Goal: Task Accomplishment & Management: Use online tool/utility

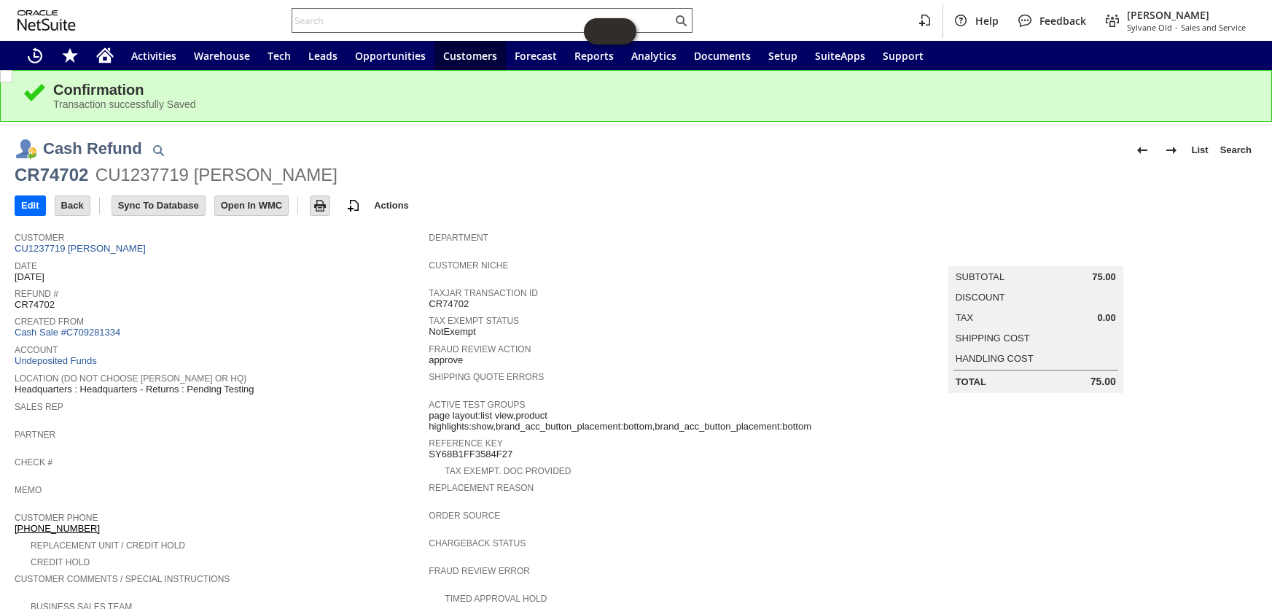
click at [376, 16] on input "text" at bounding box center [482, 20] width 380 height 17
paste input "S1184481"
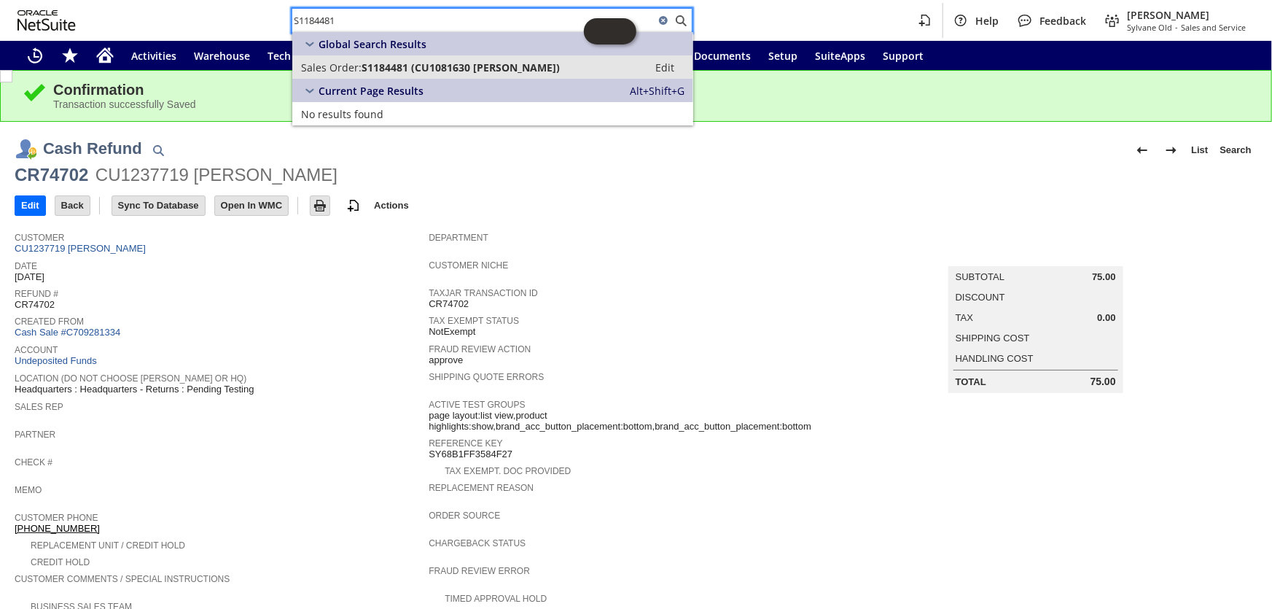
type input "S1184481"
click at [416, 64] on span "S1184481 (CU1081630 Russell Jundt)" at bounding box center [461, 68] width 198 height 14
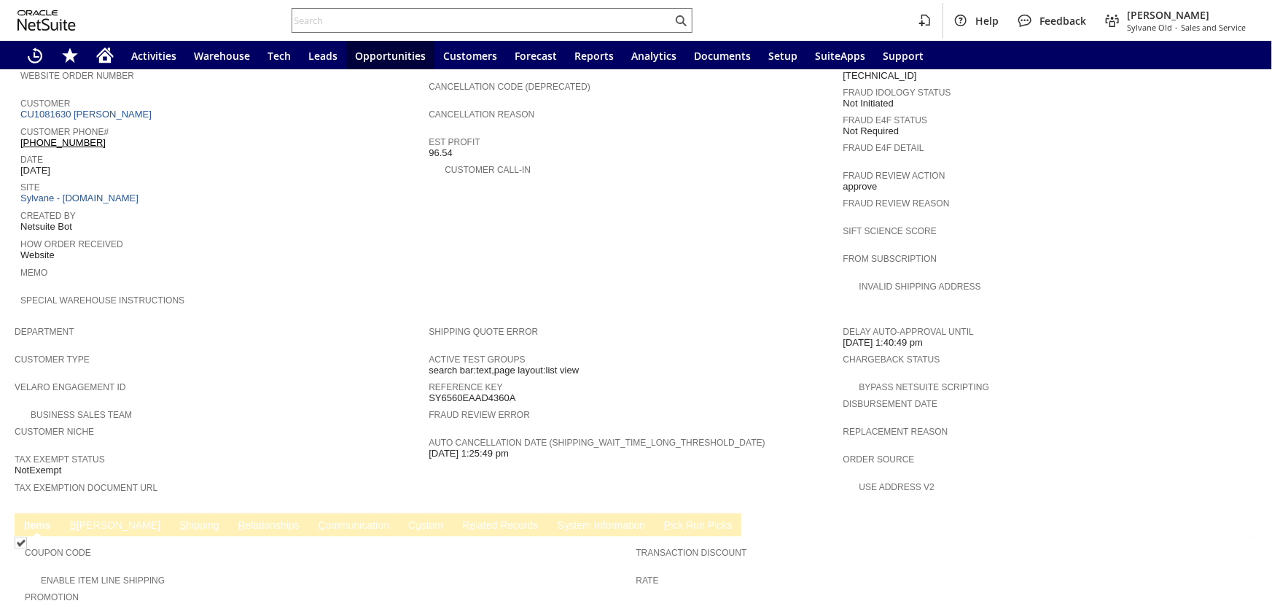
scroll to position [663, 0]
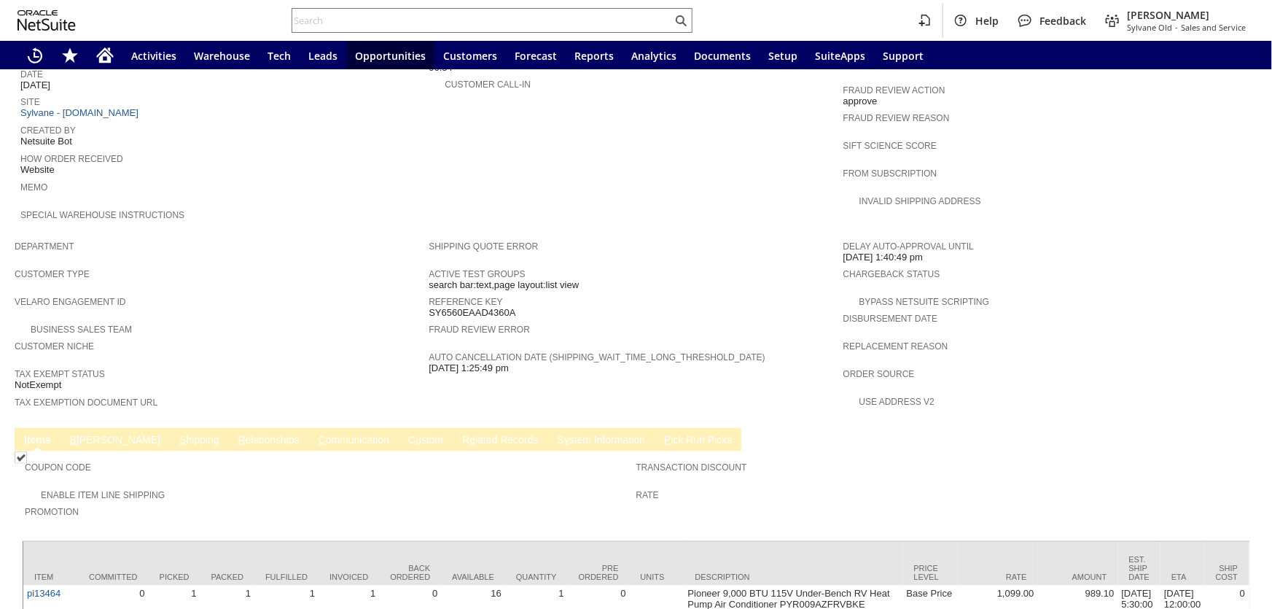
click at [95, 434] on link "B illing" at bounding box center [115, 441] width 98 height 14
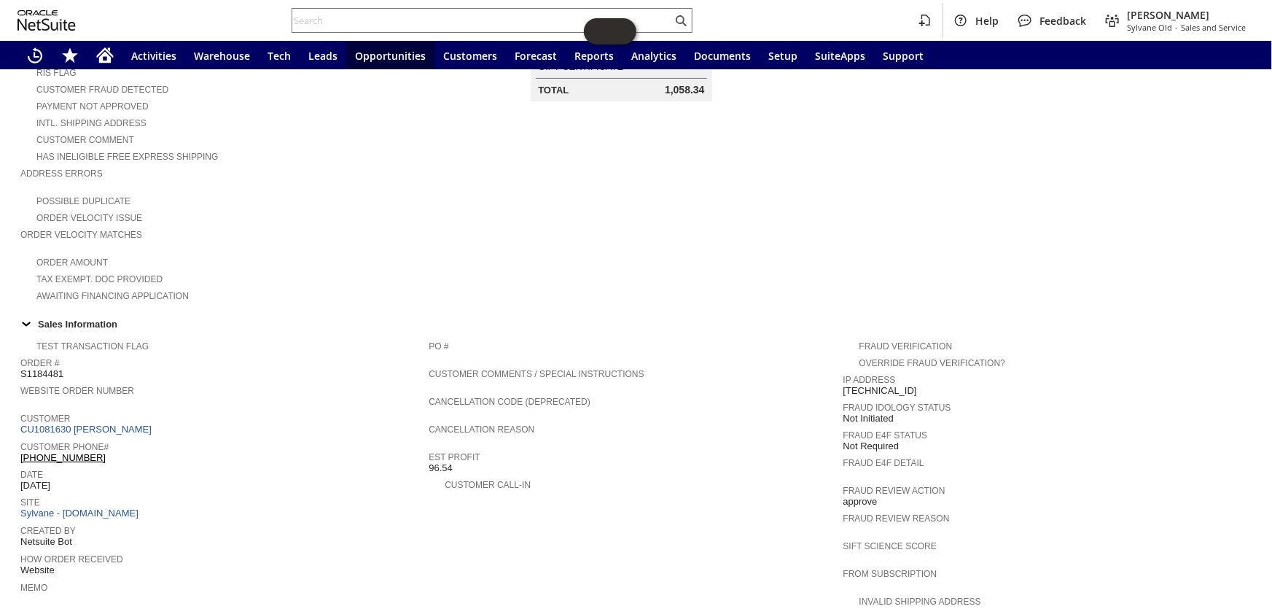
scroll to position [424, 0]
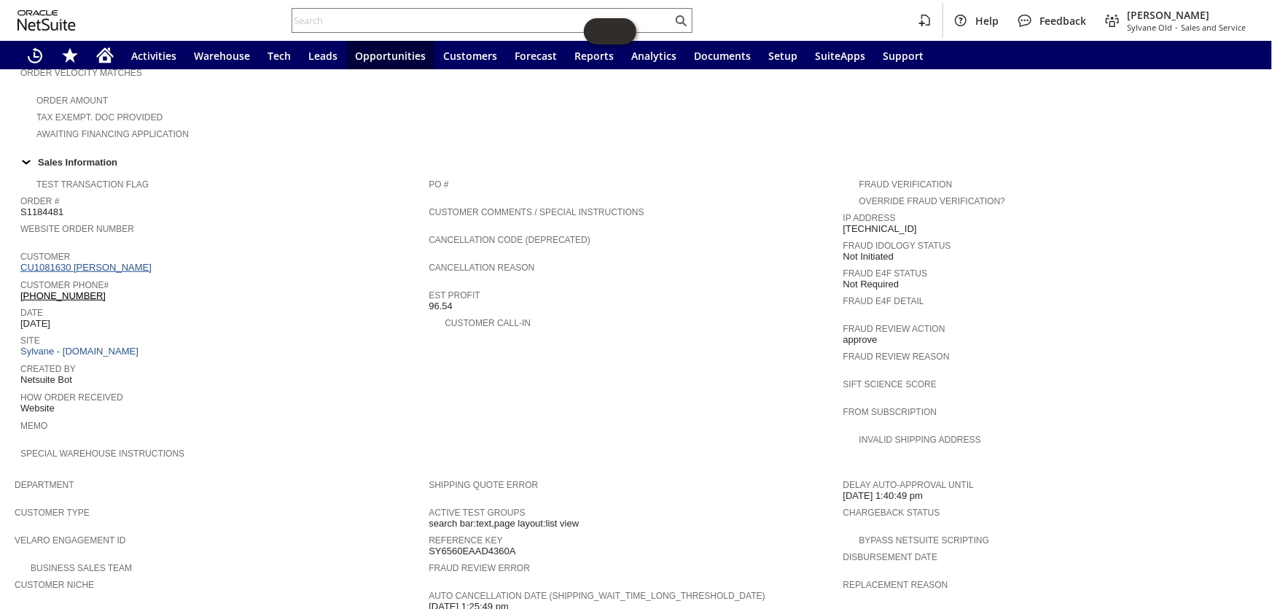
click at [102, 262] on link "CU1081630 Russell Jundt" at bounding box center [87, 267] width 135 height 11
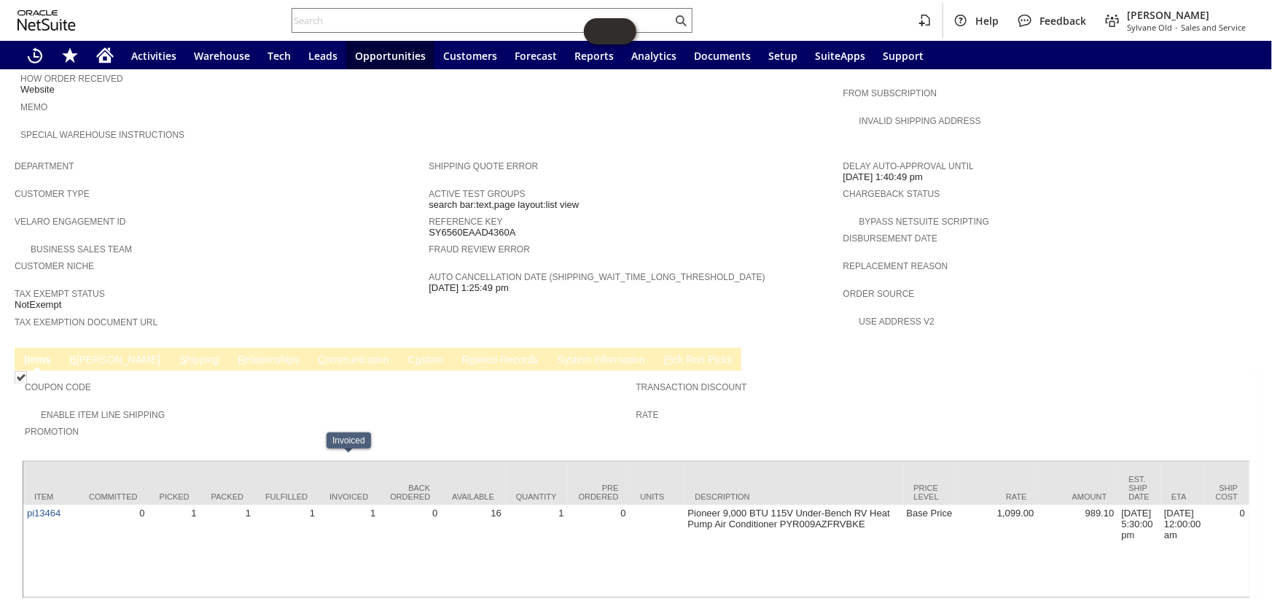
click at [459, 354] on link "R e lated Records" at bounding box center [500, 361] width 83 height 14
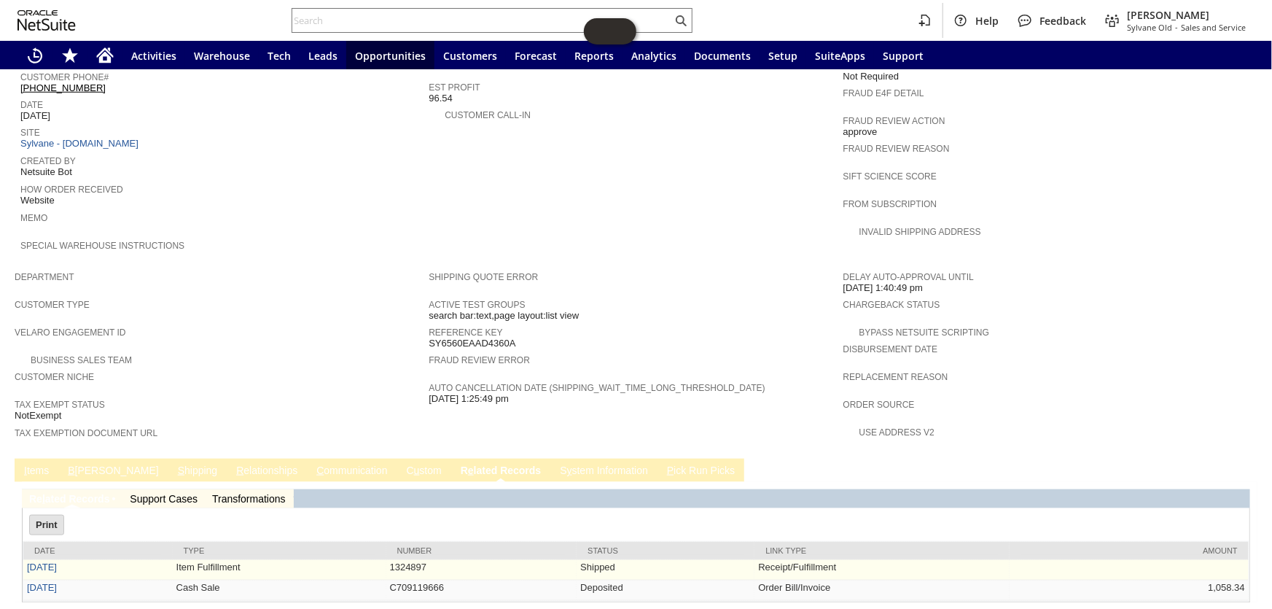
click at [52, 560] on td "11/24/2023" at bounding box center [97, 570] width 149 height 20
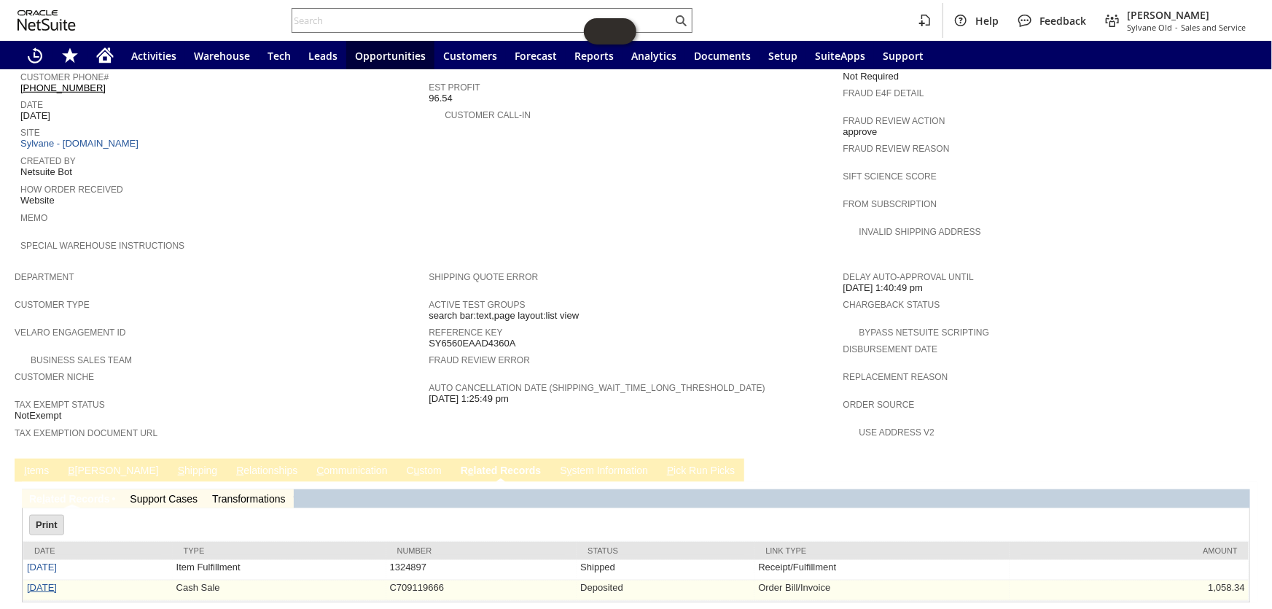
click at [51, 582] on link "[DATE]" at bounding box center [42, 587] width 30 height 11
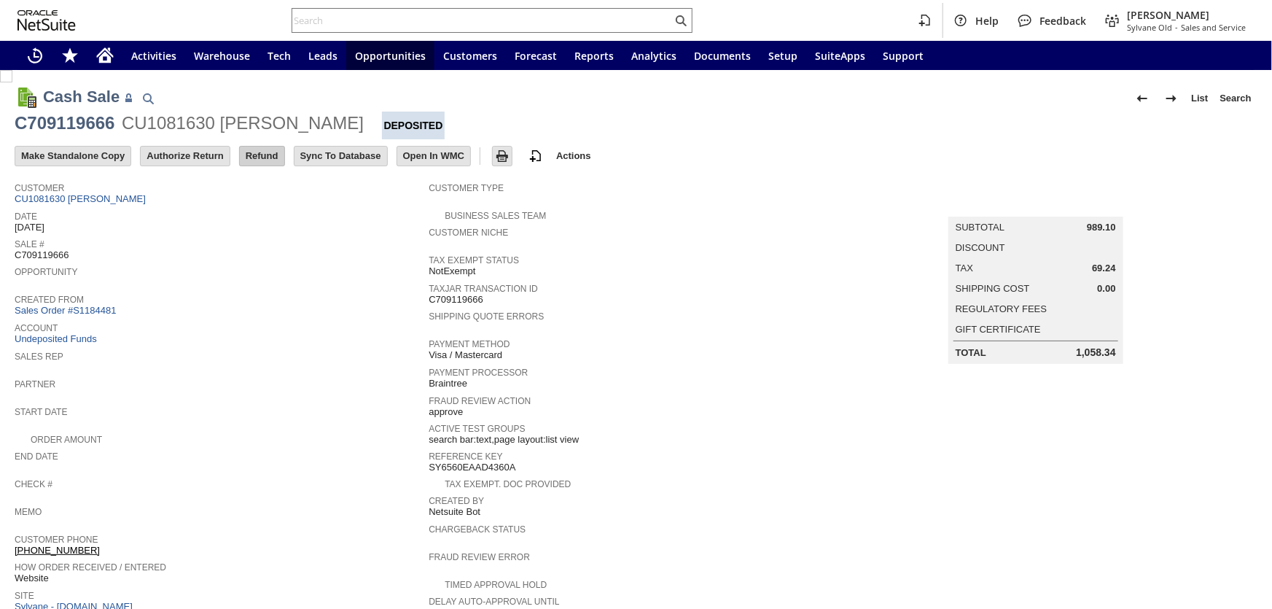
click at [265, 157] on input "Refund" at bounding box center [262, 156] width 44 height 19
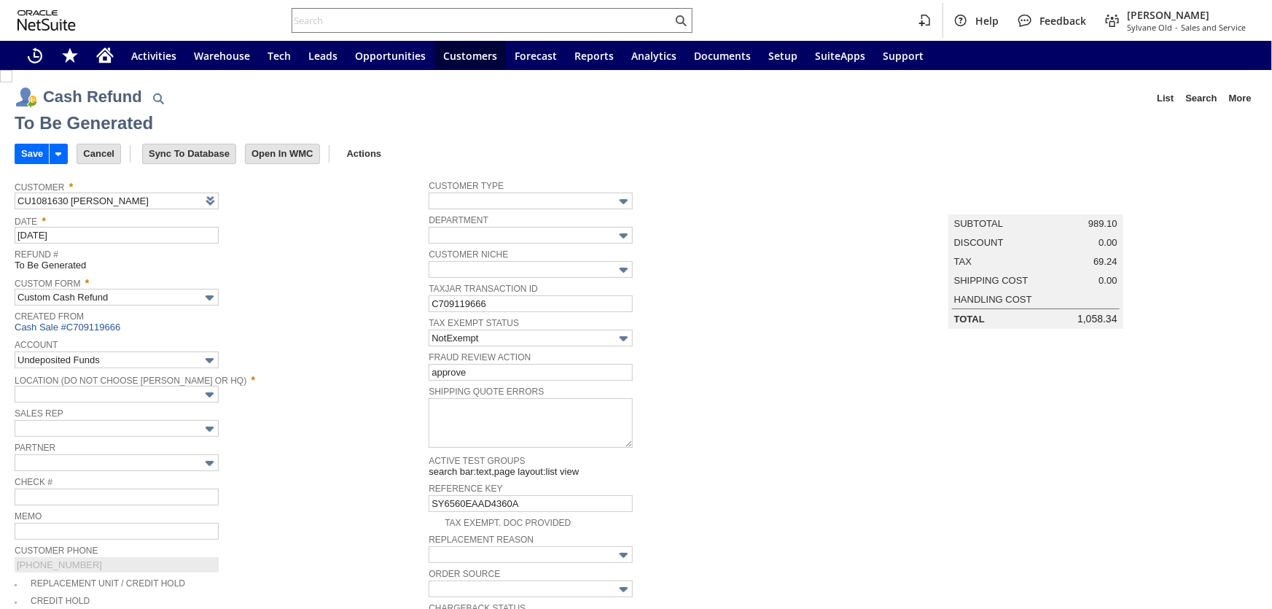
type input "Regions - Merchant 0414"
type input "Headquarters : Head...s : Pending Testing"
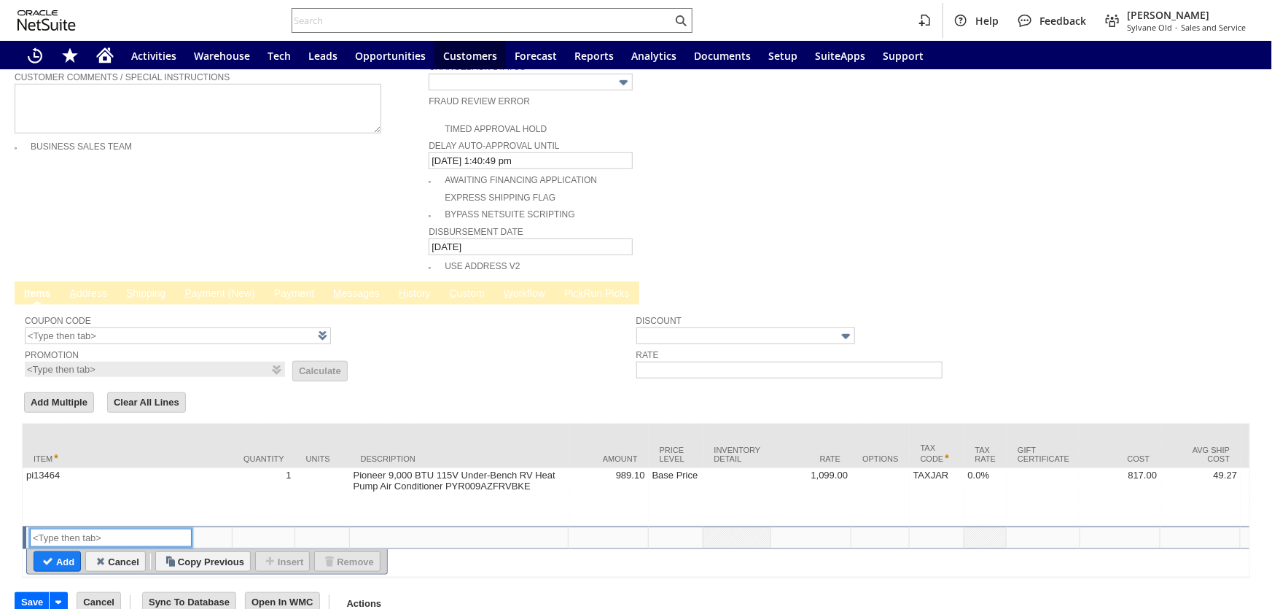
scroll to position [77, 0]
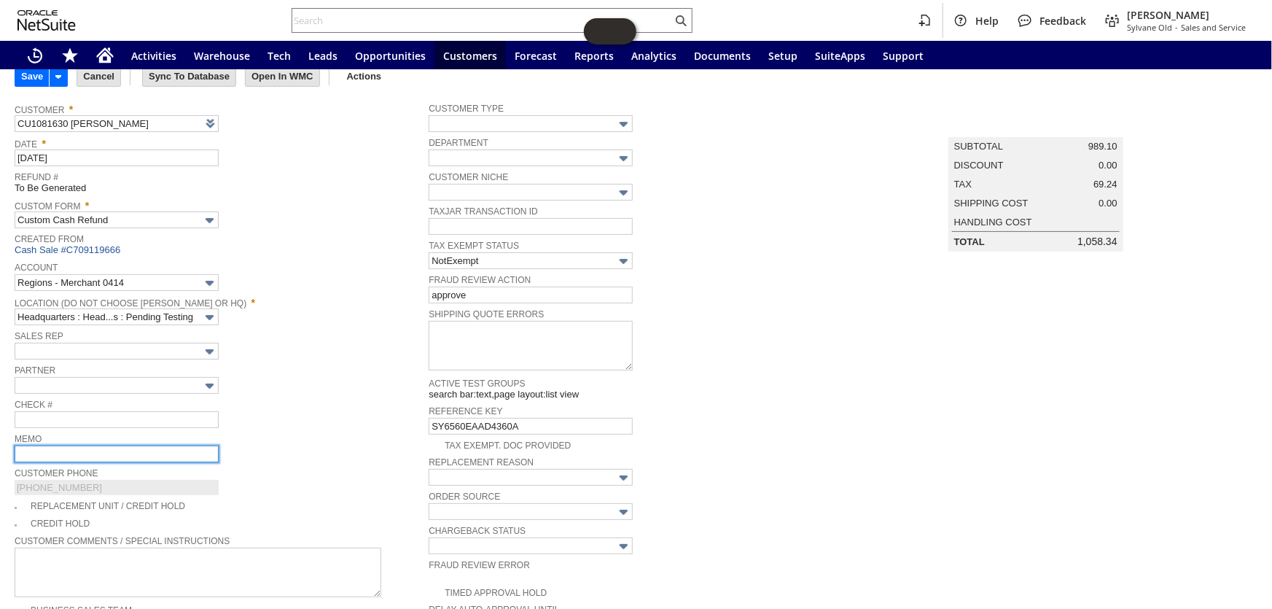
click at [48, 445] on input "text" at bounding box center [117, 453] width 204 height 17
click at [42, 445] on input "text" at bounding box center [117, 453] width 204 height 17
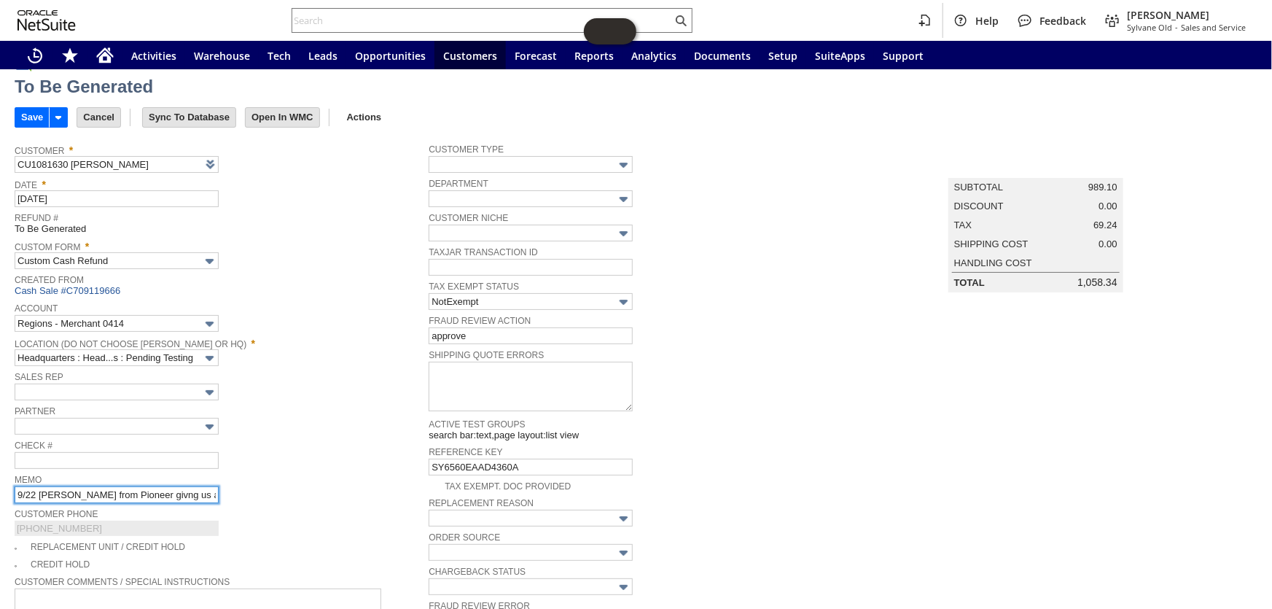
scroll to position [0, 0]
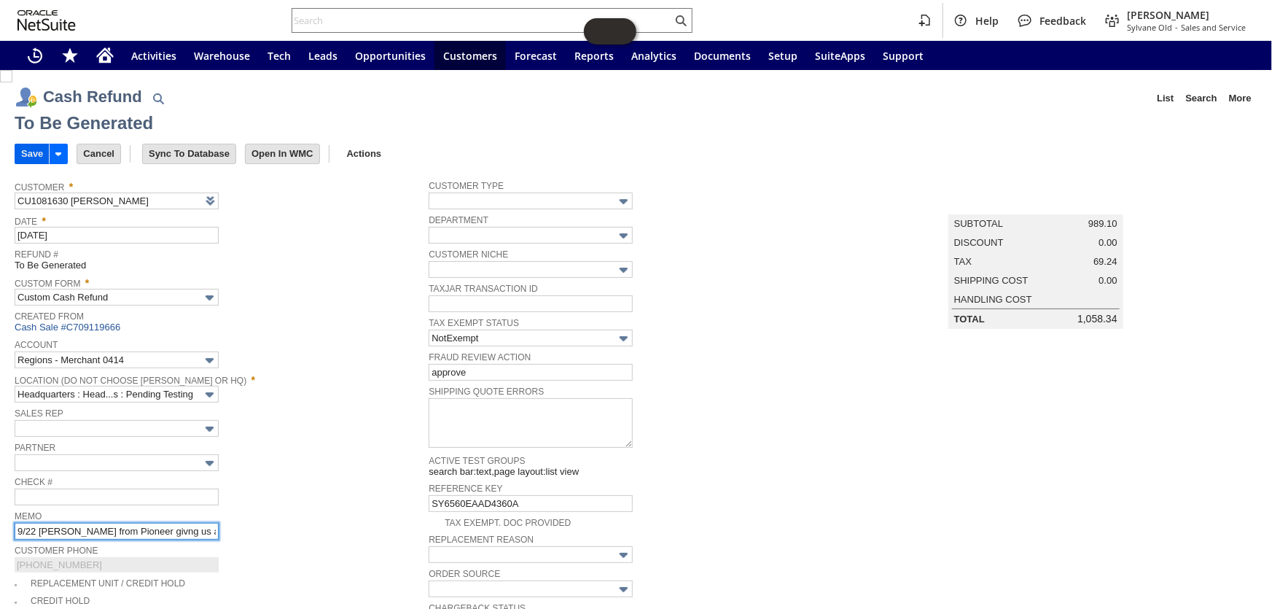
type input "9/22 Joaquin from Pioneer givng us a credit"
click at [33, 153] on input "Save" at bounding box center [32, 153] width 34 height 19
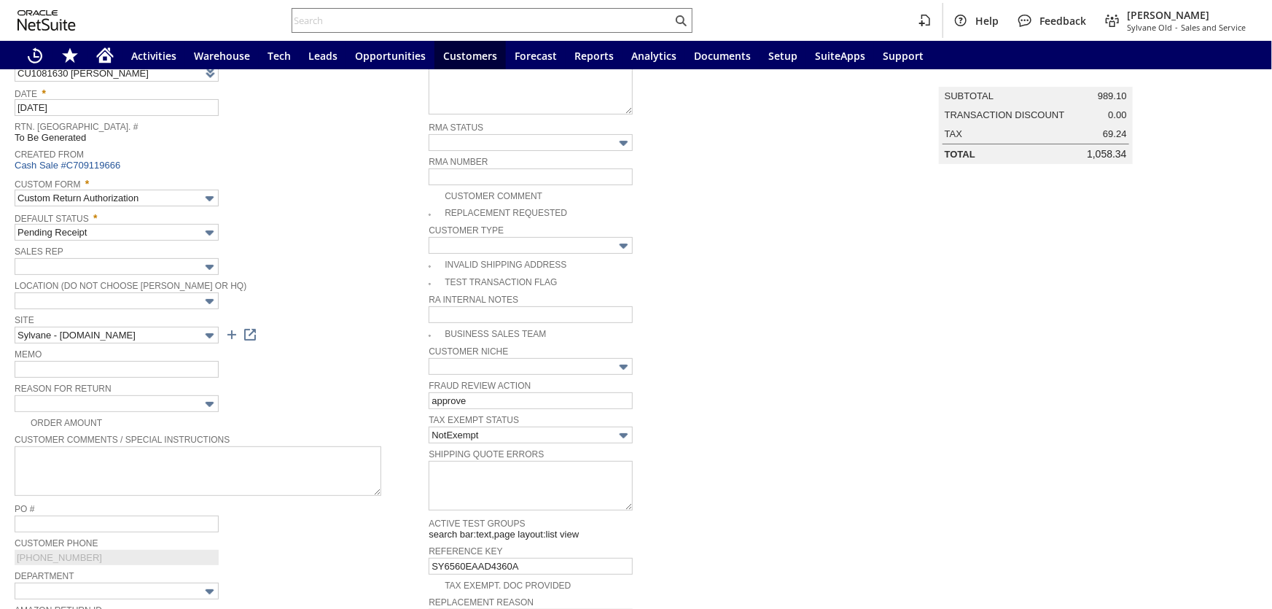
scroll to position [109, 0]
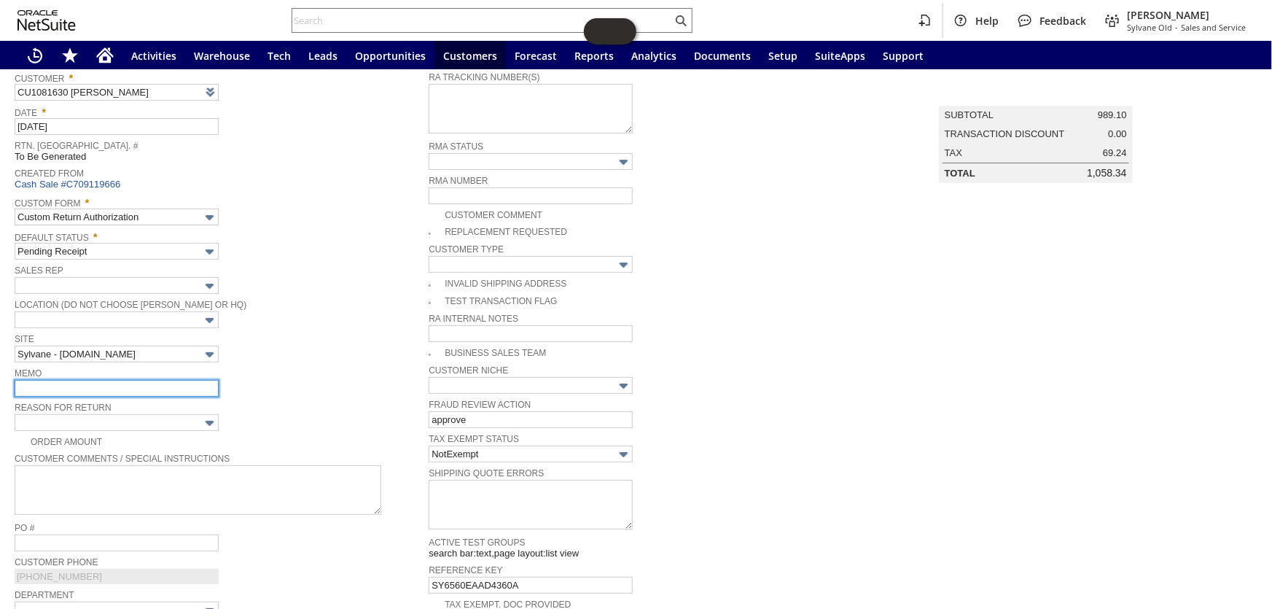
click at [70, 388] on input "text" at bounding box center [117, 388] width 204 height 17
type input "j"
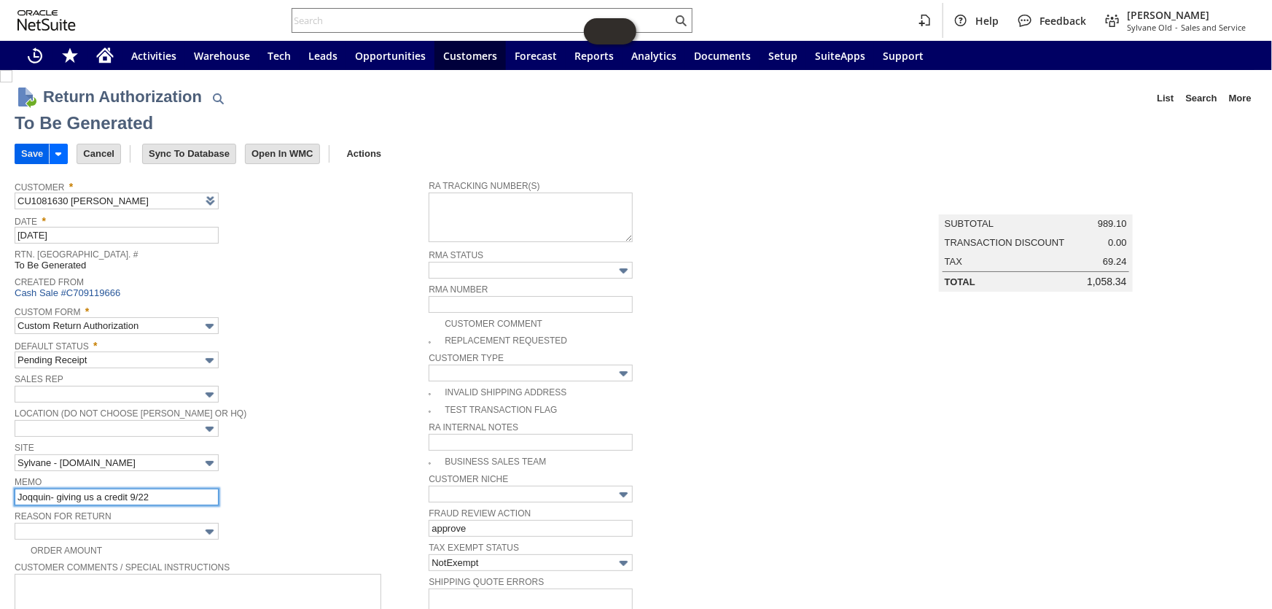
type input "Joqquin- giving us a credit 9/22"
click at [20, 153] on input "Save" at bounding box center [32, 153] width 34 height 19
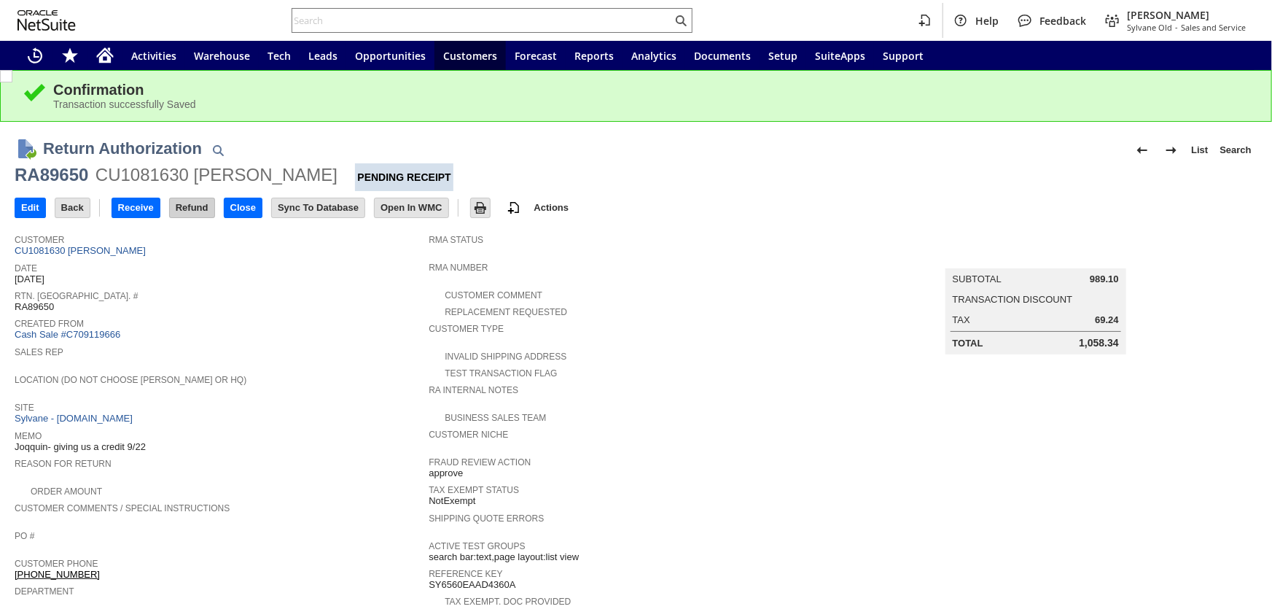
click at [195, 207] on input "Refund" at bounding box center [192, 207] width 44 height 19
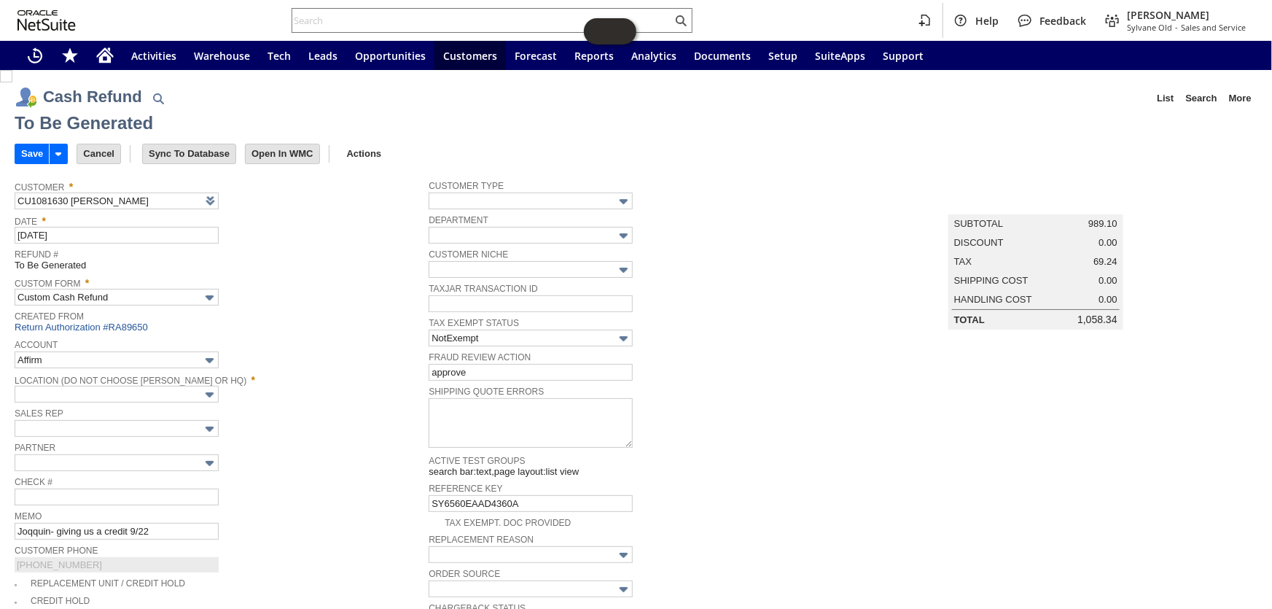
type input "Regions - Merchant 0414"
type input "Headquarters : Head...s : Pending Testing"
click at [24, 151] on input "Save" at bounding box center [32, 153] width 34 height 19
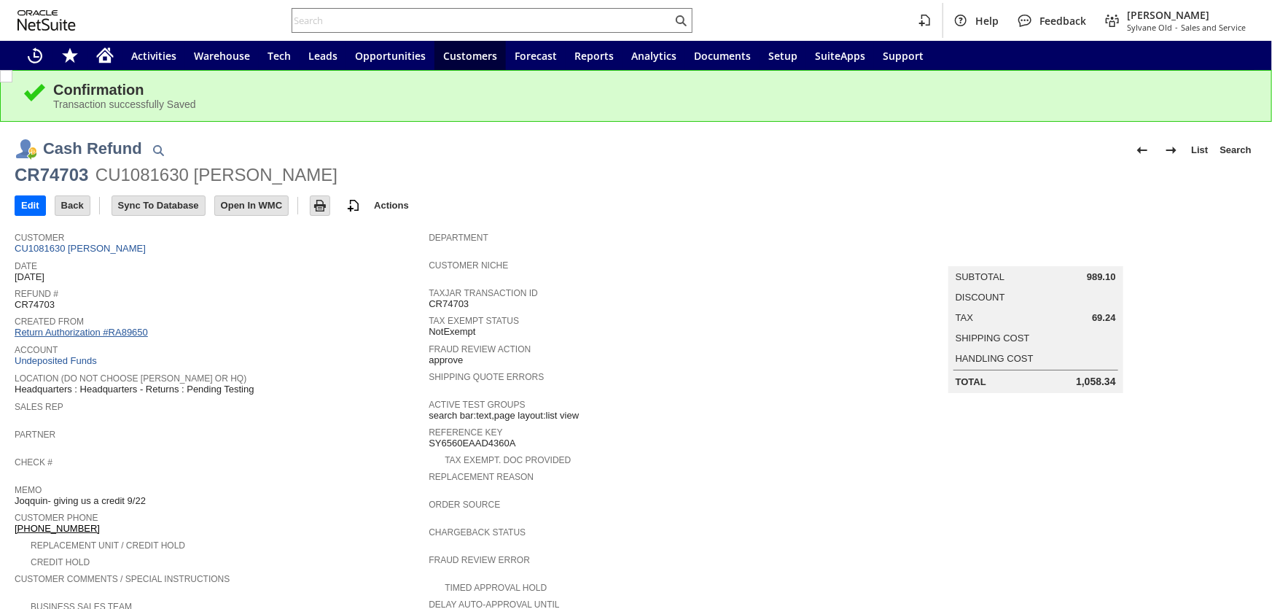
click at [114, 327] on link "Return Authorization #RA89650" at bounding box center [81, 332] width 133 height 11
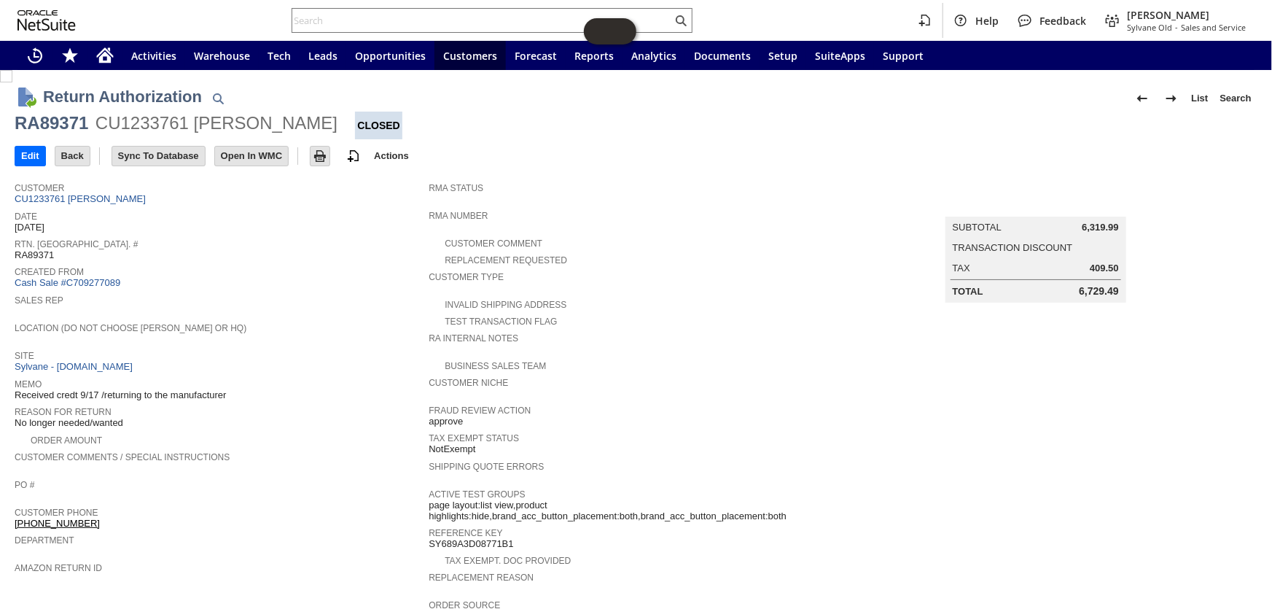
scroll to position [166, 0]
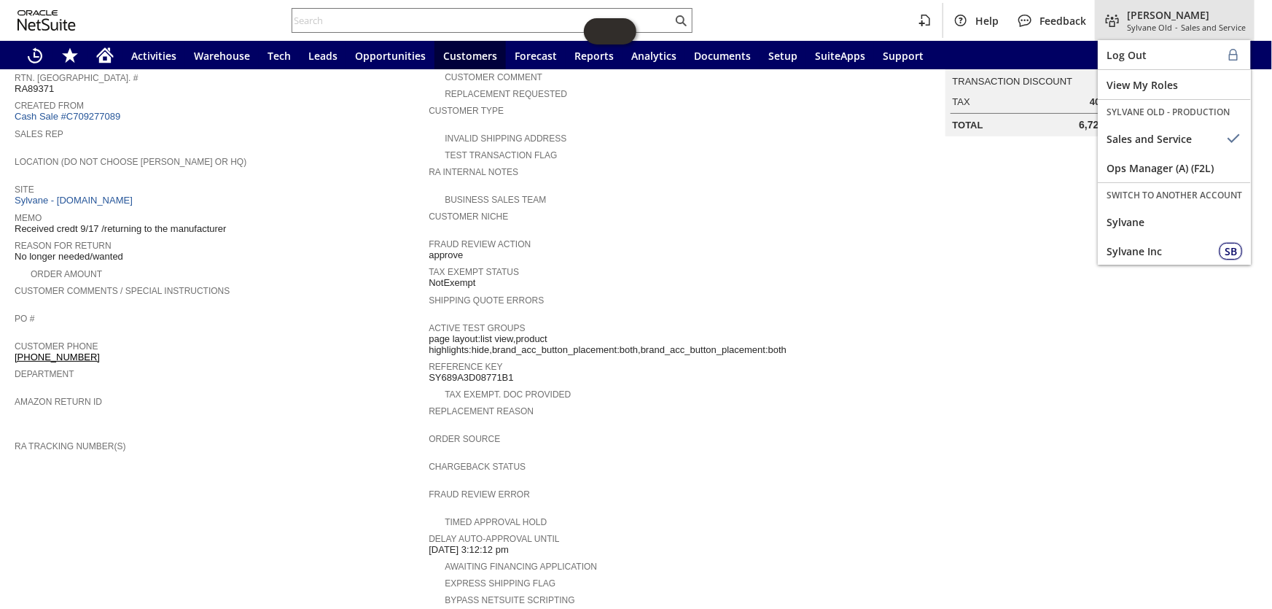
click at [1158, 11] on span "[PERSON_NAME]" at bounding box center [1186, 15] width 119 height 14
